Goal: Ask a question: Seek information or help from site administrators or community

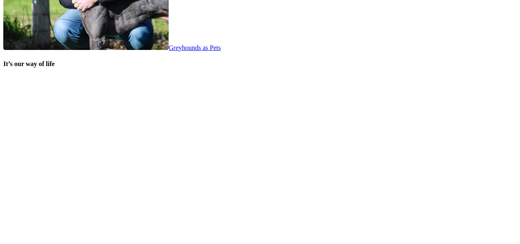
scroll to position [1744, 0]
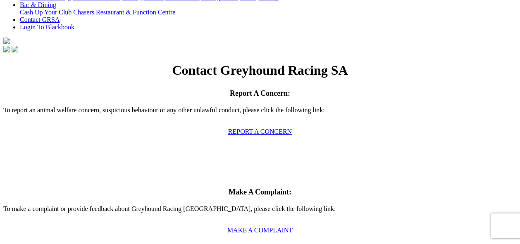
scroll to position [275, 0]
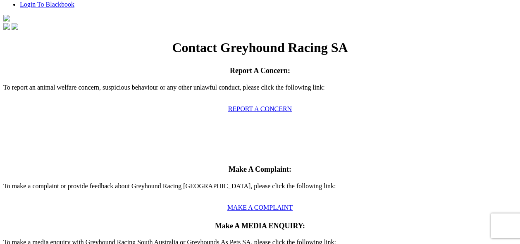
type input "Ge"
type input "[PERSON_NAME]"
type input "[EMAIL_ADDRESS][DOMAIN_NAME]"
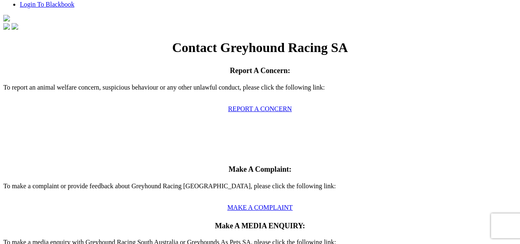
type input "Statisics"
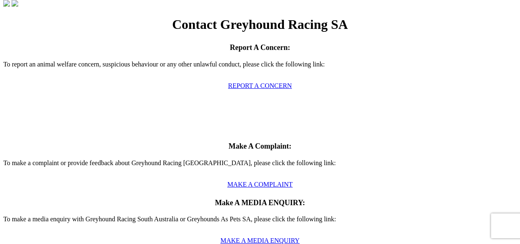
scroll to position [321, 0]
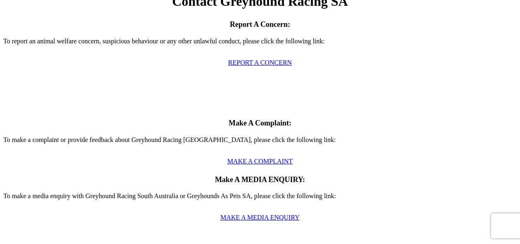
type textarea "O"
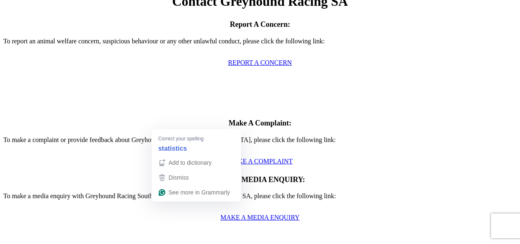
drag, startPoint x: 171, startPoint y: 124, endPoint x: 147, endPoint y: 140, distance: 28.4
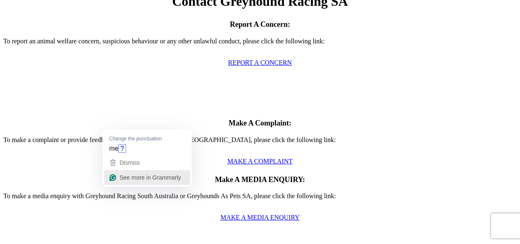
click at [125, 178] on span "See more in Grammarly" at bounding box center [150, 177] width 62 height 7
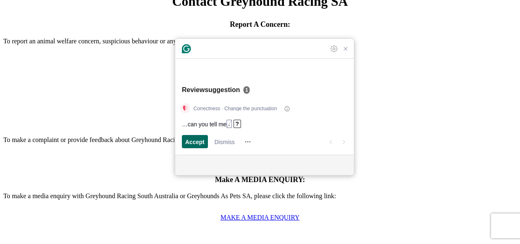
click at [198, 141] on span "Accept" at bounding box center [194, 142] width 19 height 9
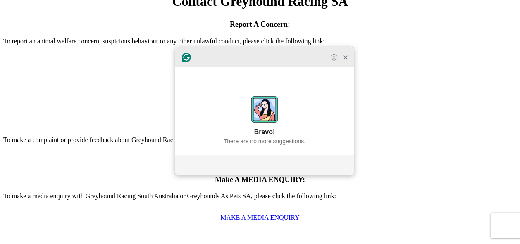
click at [346, 61] on icon "Close Grammarly Assistant" at bounding box center [345, 57] width 7 height 7
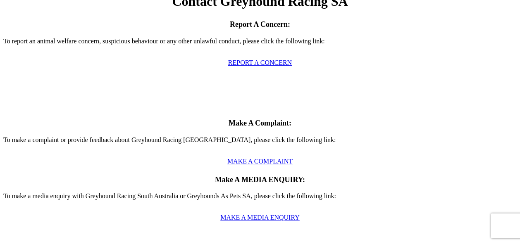
drag, startPoint x: 207, startPoint y: 124, endPoint x: 211, endPoint y: 123, distance: 4.3
drag, startPoint x: 304, startPoint y: 124, endPoint x: 309, endPoint y: 123, distance: 4.6
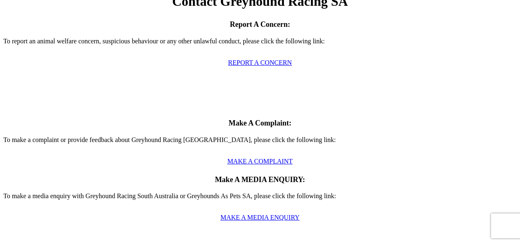
drag, startPoint x: 213, startPoint y: 123, endPoint x: 221, endPoint y: 119, distance: 8.9
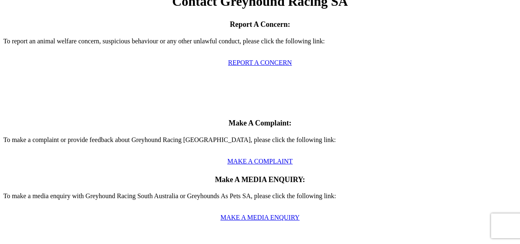
type textarea "Please can you tell me? The track statistics: how often are they updated?. By t…"
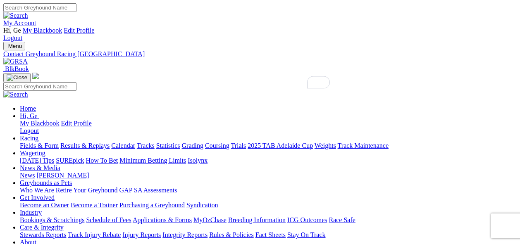
scroll to position [321, 0]
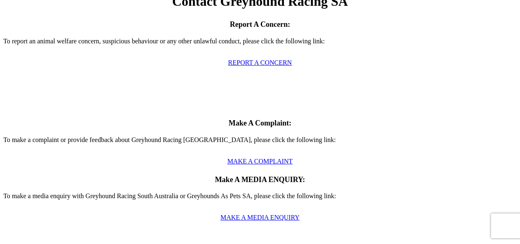
type textarea "Please can you tell me? The track statistics for greyhound tracks: how often ar…"
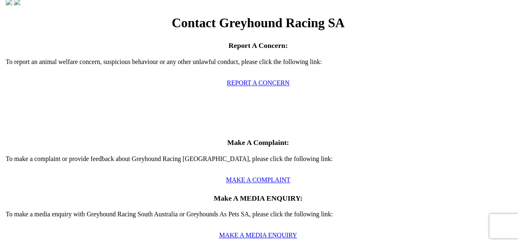
scroll to position [299, 0]
